Goal: Task Accomplishment & Management: Use online tool/utility

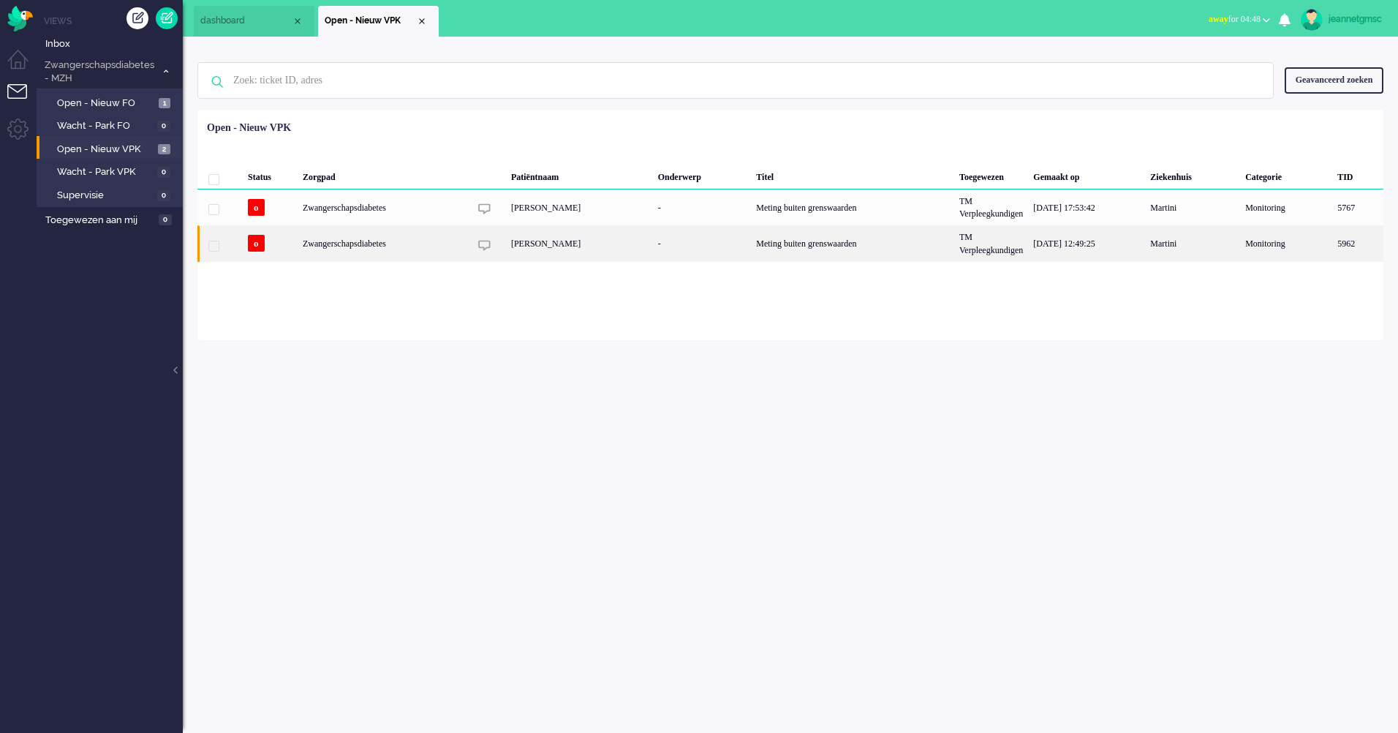
click at [532, 247] on div "[PERSON_NAME]" at bounding box center [579, 243] width 147 height 36
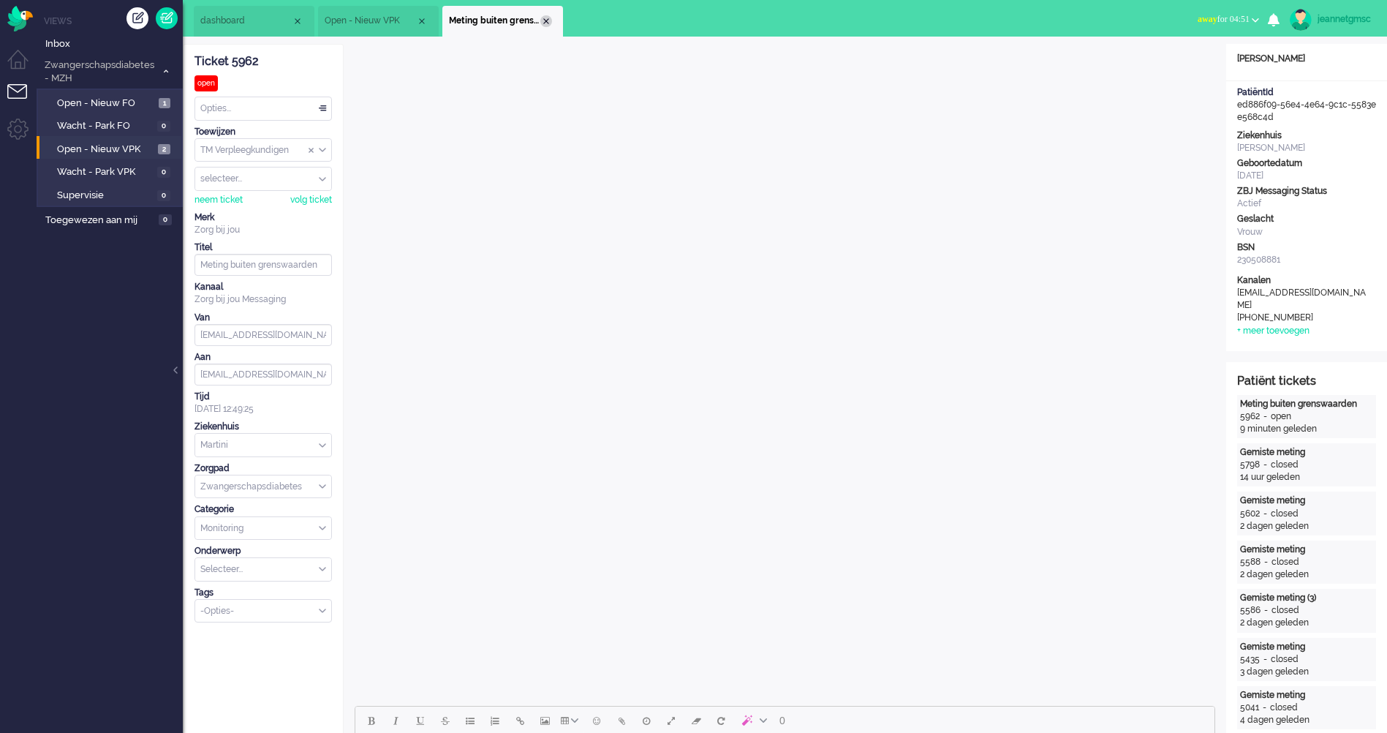
click at [549, 23] on div "Close tab" at bounding box center [546, 21] width 12 height 12
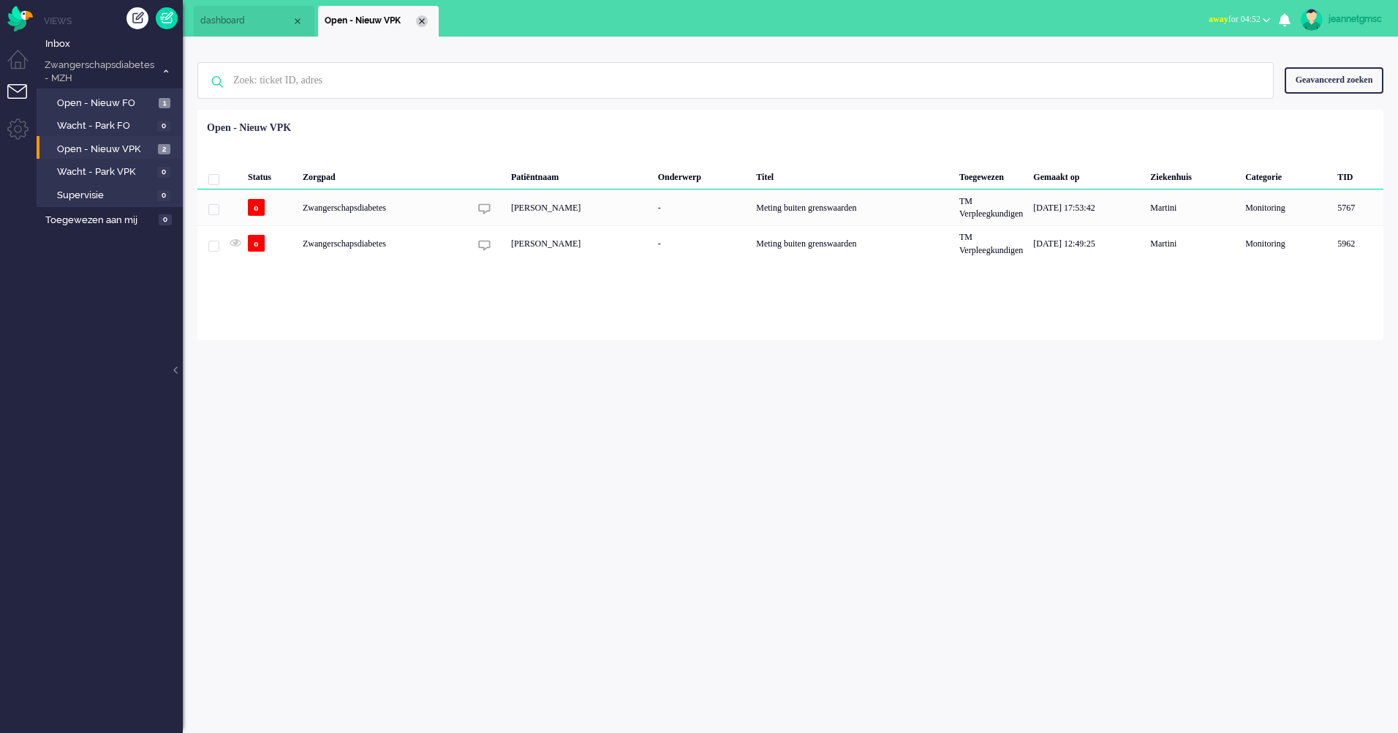
click at [423, 25] on div "Close tab" at bounding box center [422, 21] width 12 height 12
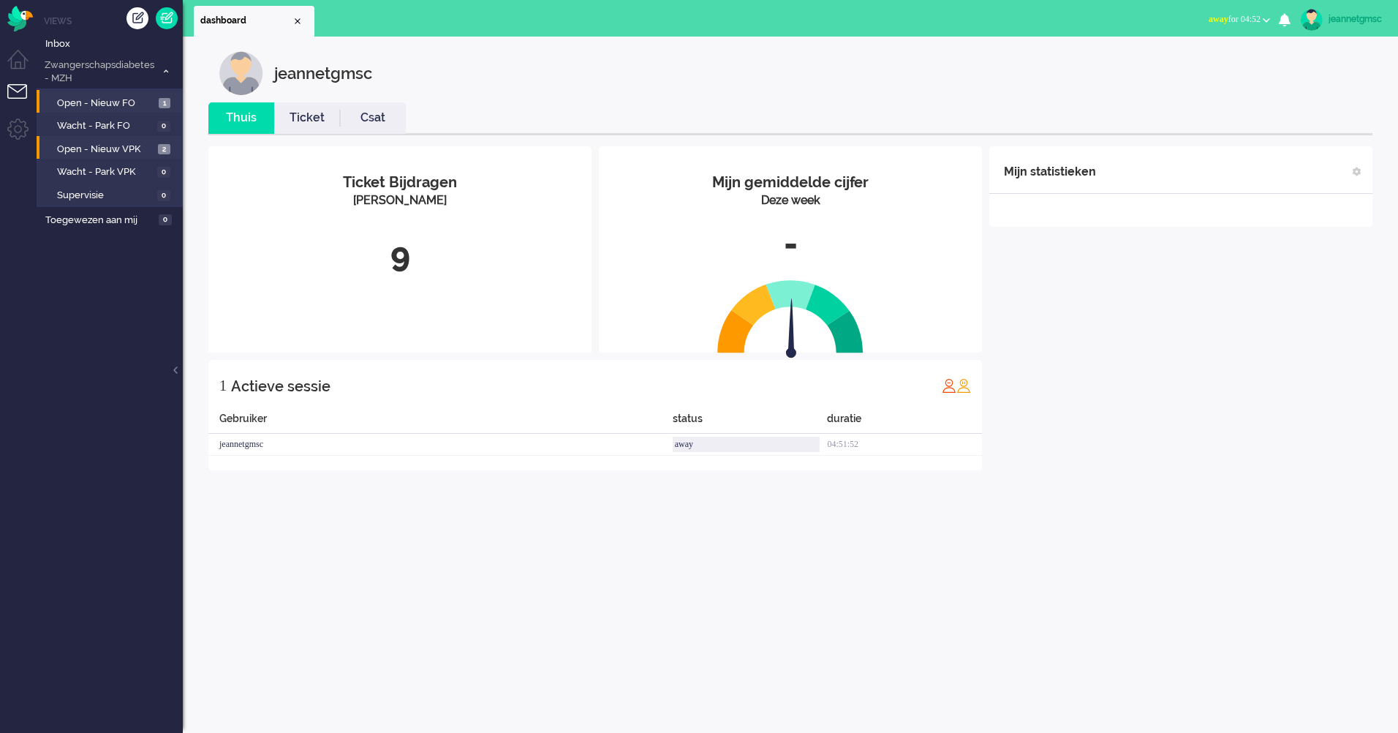
click at [121, 91] on li "Open - Nieuw FO 1" at bounding box center [109, 101] width 145 height 23
click at [112, 102] on span "Open - Nieuw FO" at bounding box center [106, 104] width 98 height 14
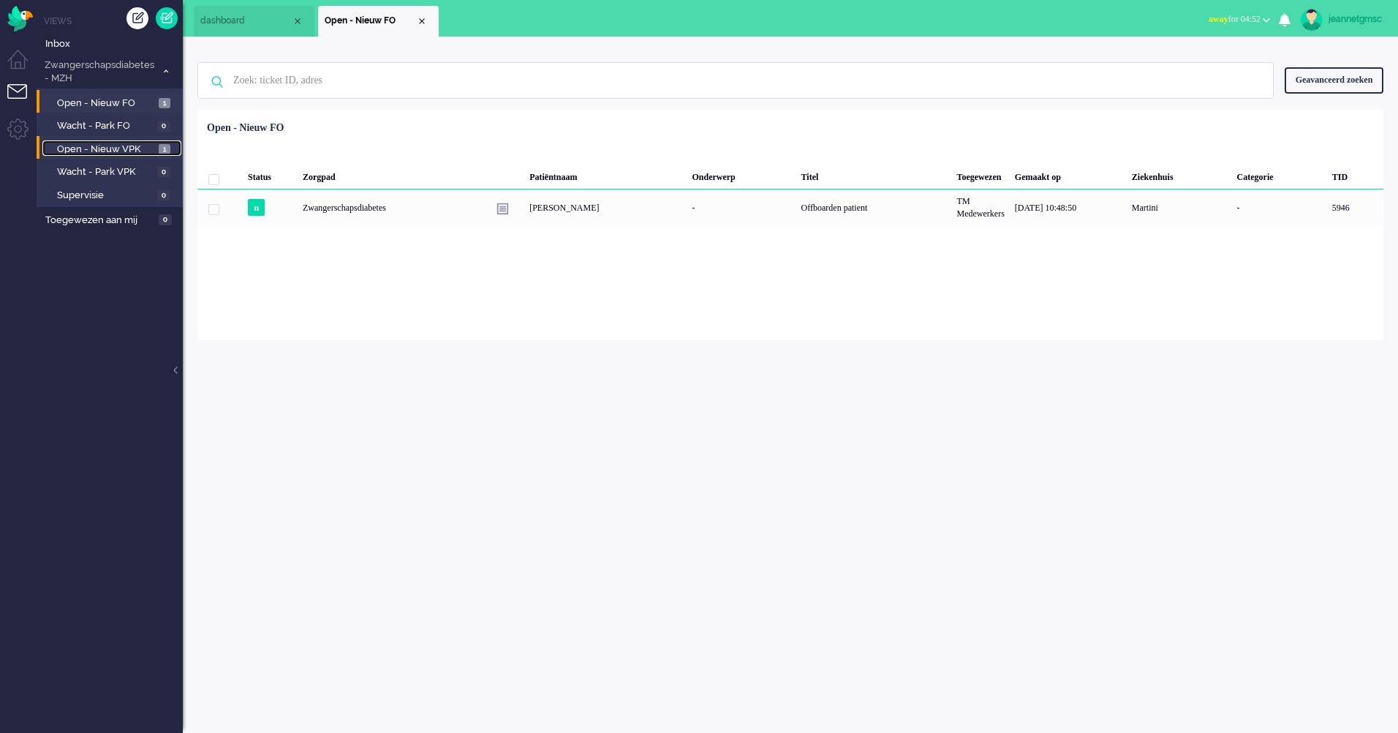
click at [143, 149] on span "Open - Nieuw VPK" at bounding box center [106, 150] width 98 height 14
click at [119, 144] on span "Open - Nieuw VPK" at bounding box center [106, 150] width 98 height 14
click at [105, 97] on span "Open - Nieuw FO" at bounding box center [106, 104] width 98 height 14
click at [131, 148] on span "Open - Nieuw VPK" at bounding box center [106, 150] width 98 height 14
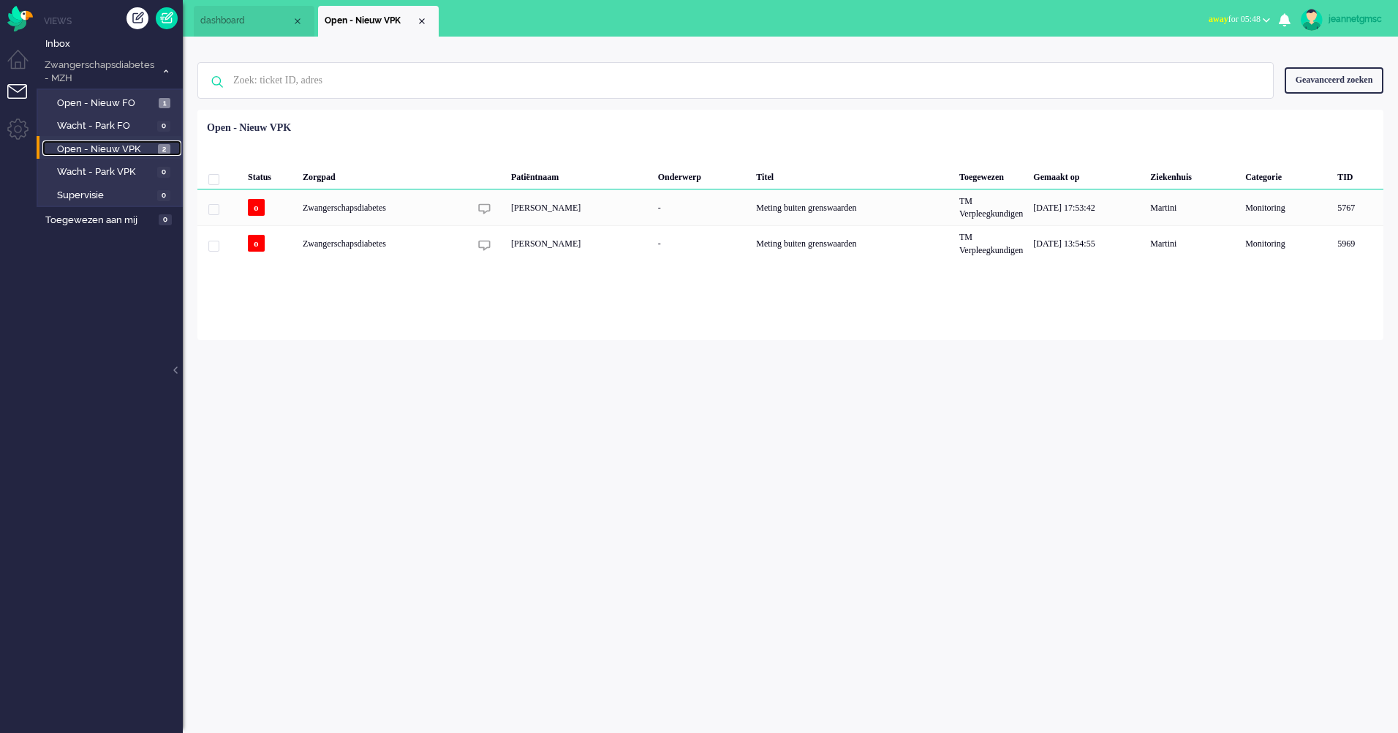
click at [137, 143] on span "Open - Nieuw VPK" at bounding box center [105, 150] width 97 height 14
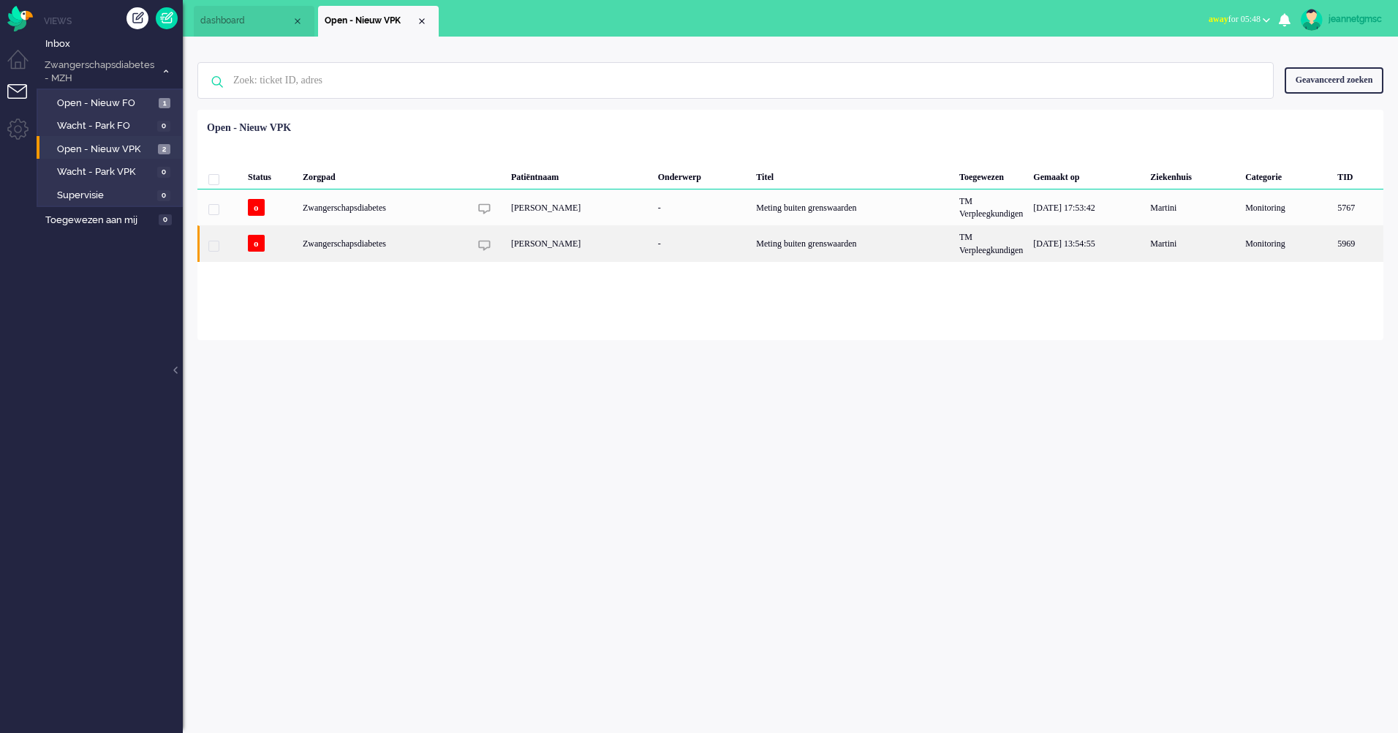
click at [676, 245] on div "-" at bounding box center [702, 243] width 99 height 36
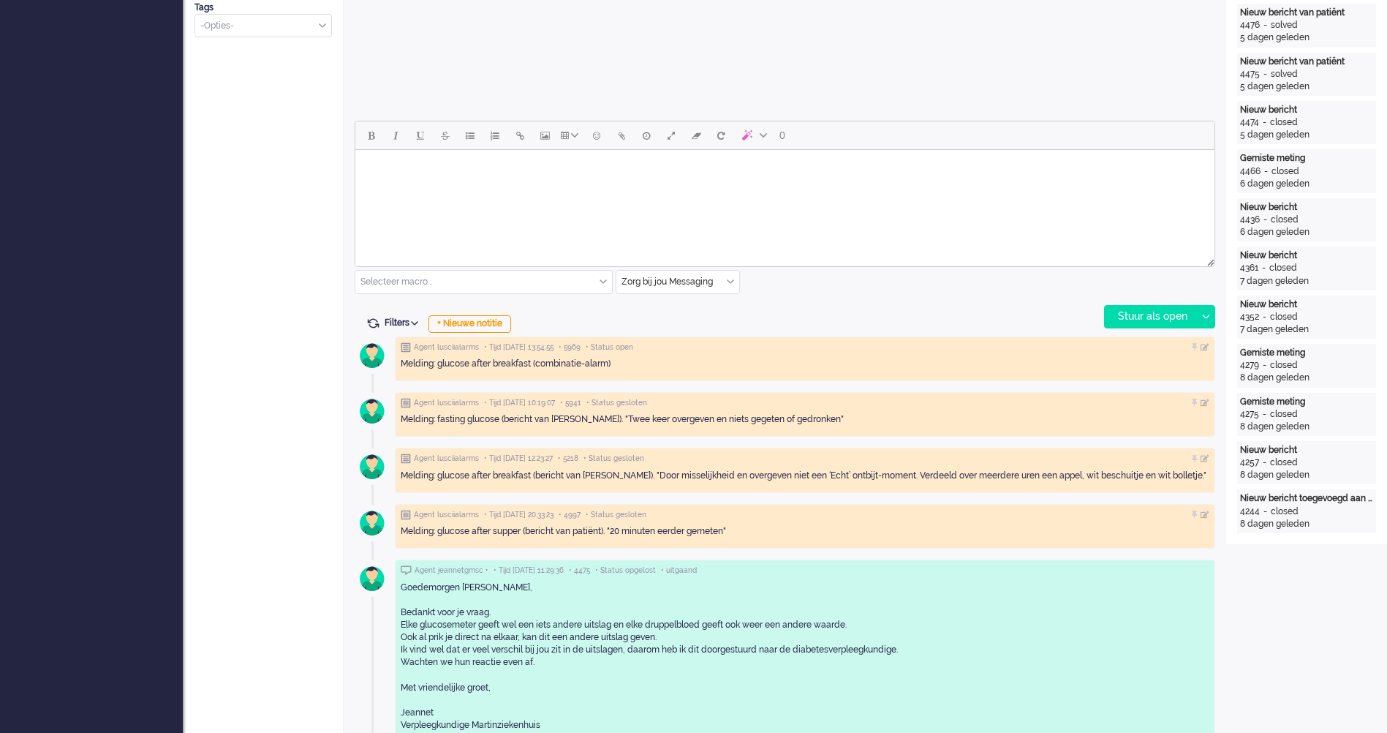
scroll to position [512, 0]
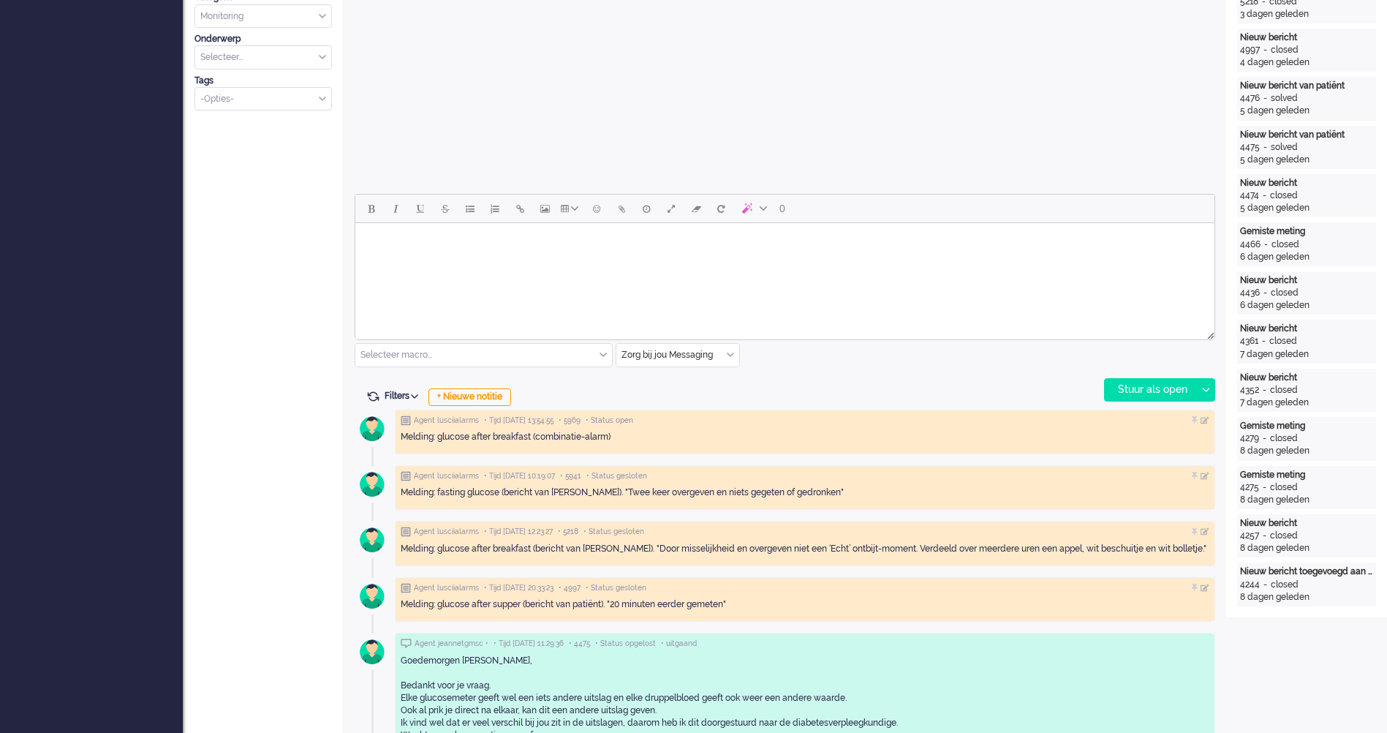
click at [485, 260] on html at bounding box center [784, 241] width 859 height 37
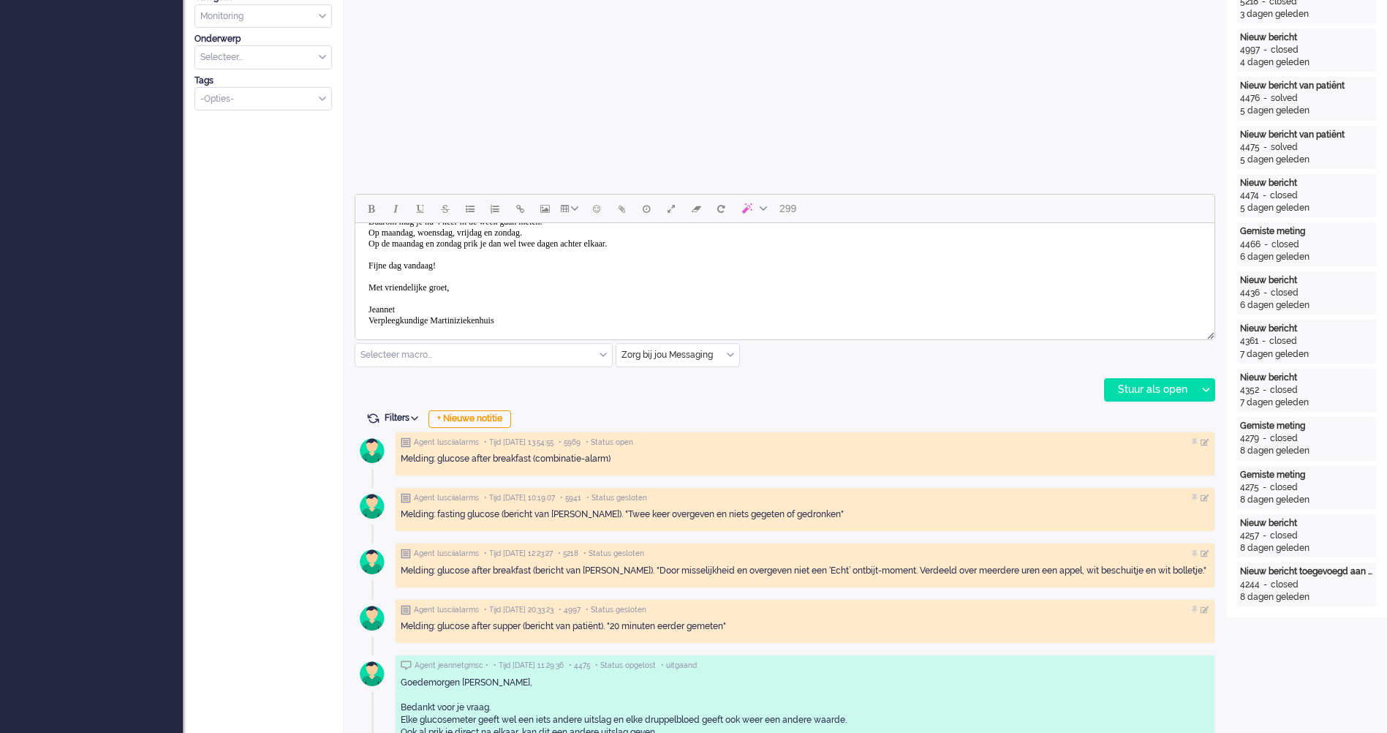
scroll to position [0, 0]
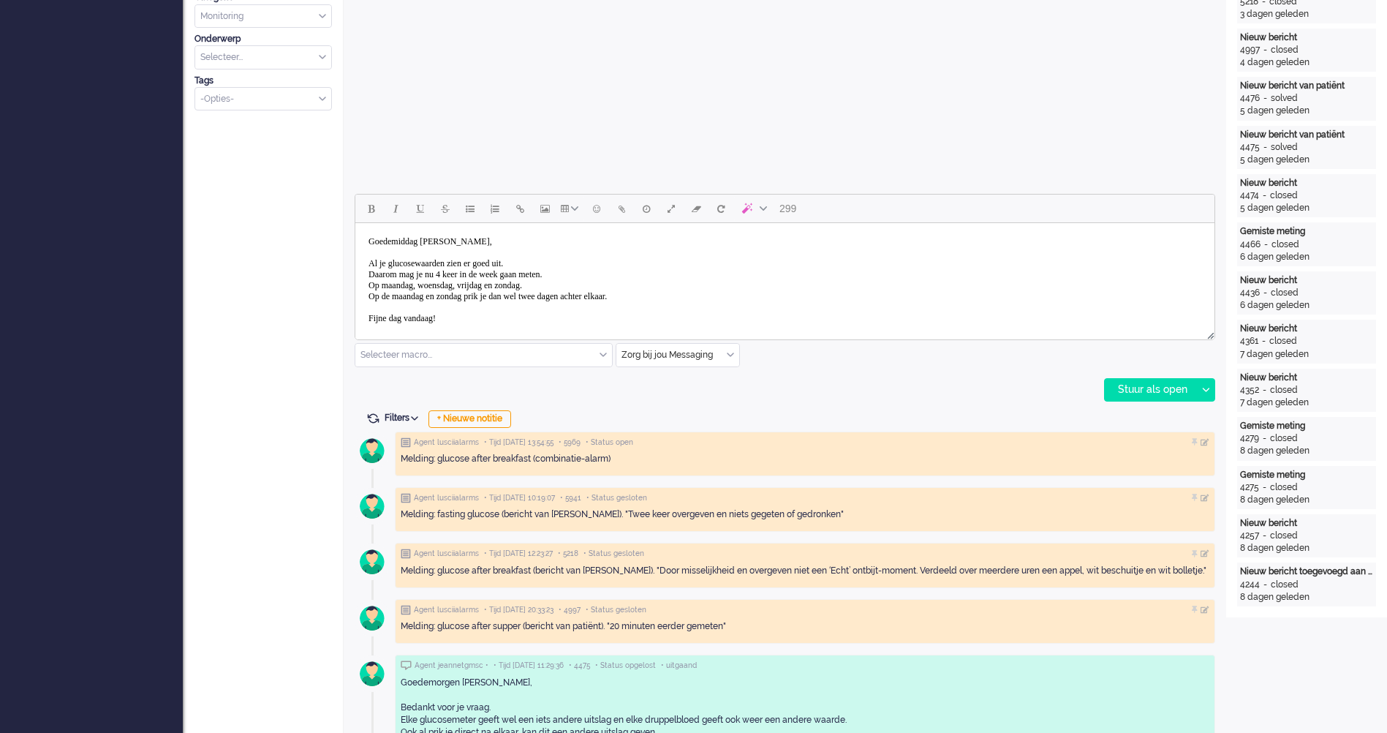
click at [591, 268] on body "[PERSON_NAME] [PERSON_NAME], Al je glucosewaarden zien er goed uit. Daarom mag …" at bounding box center [784, 307] width 847 height 157
click at [646, 300] on body "[PERSON_NAME] [PERSON_NAME], Al je glucosewaarden zien er goed uit. Daarom mag …" at bounding box center [784, 307] width 847 height 157
click at [1149, 386] on div "Stuur als open" at bounding box center [1150, 390] width 91 height 22
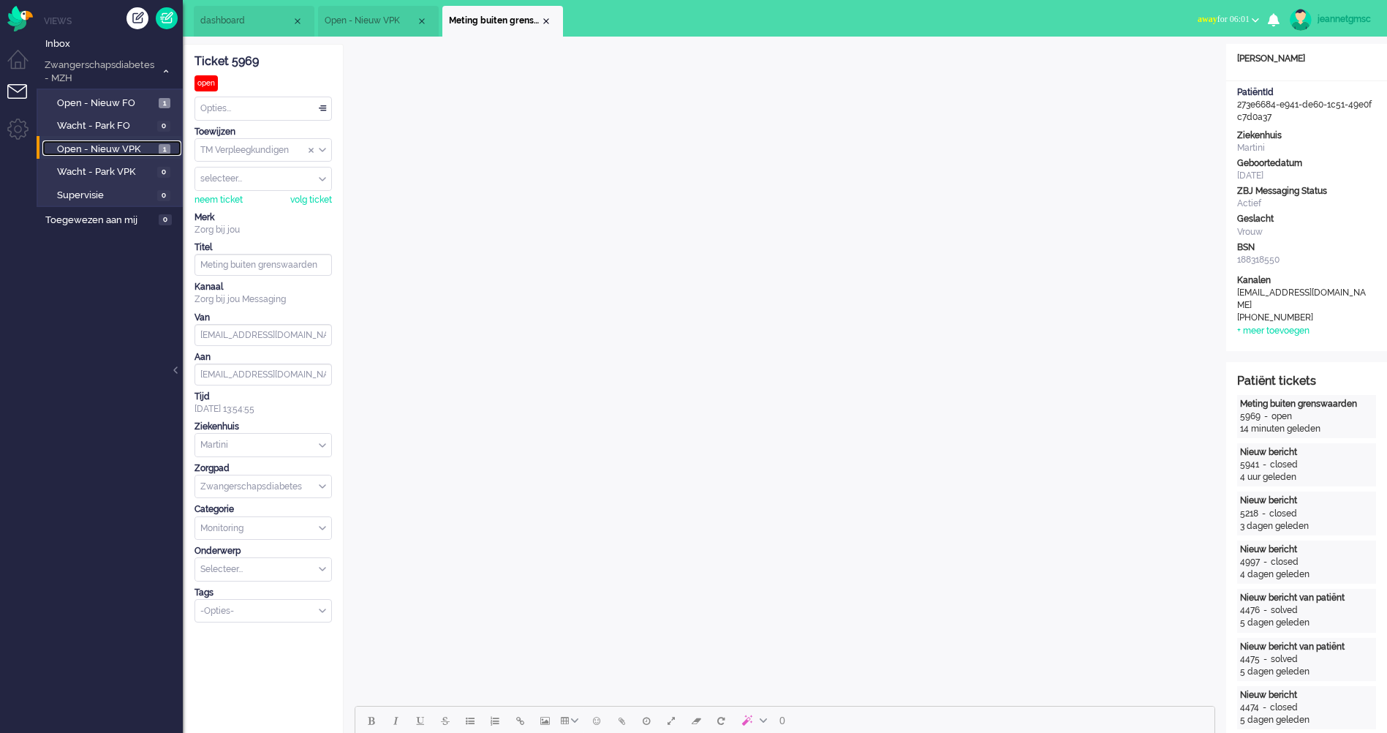
click at [93, 154] on span "Open - Nieuw VPK" at bounding box center [106, 150] width 98 height 14
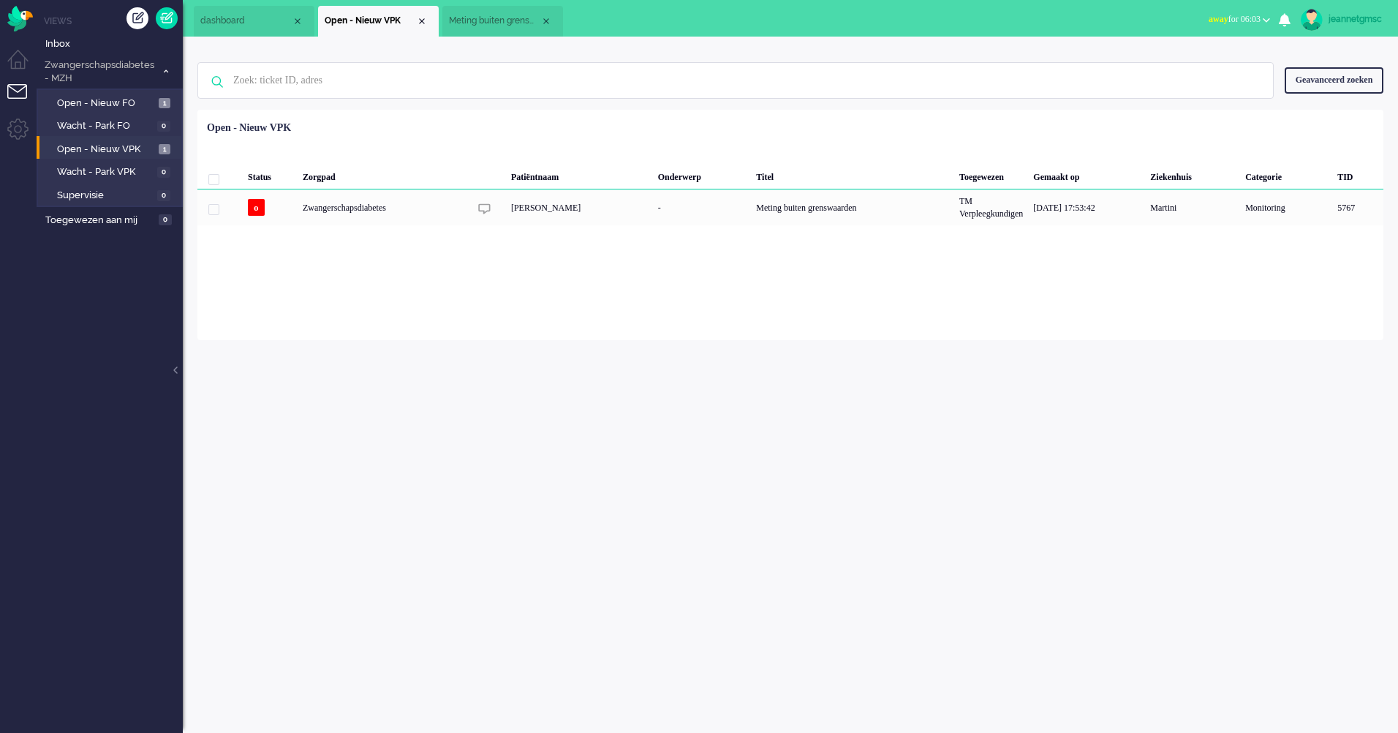
click at [1212, 252] on div "Loading... Status Zorgpad Patiëntnaam Onderwerp Titel Toegewezen Gemaakt op Zie…" at bounding box center [790, 225] width 1186 height 230
click at [907, 38] on div "Geen zoekresultaten [PERSON_NAME] nog eens Geavanceerd zoeken Geavanceerd zoeke…" at bounding box center [790, 188] width 1215 height 303
click at [138, 151] on span "Open - Nieuw VPK" at bounding box center [106, 150] width 98 height 14
